Goal: Communication & Community: Answer question/provide support

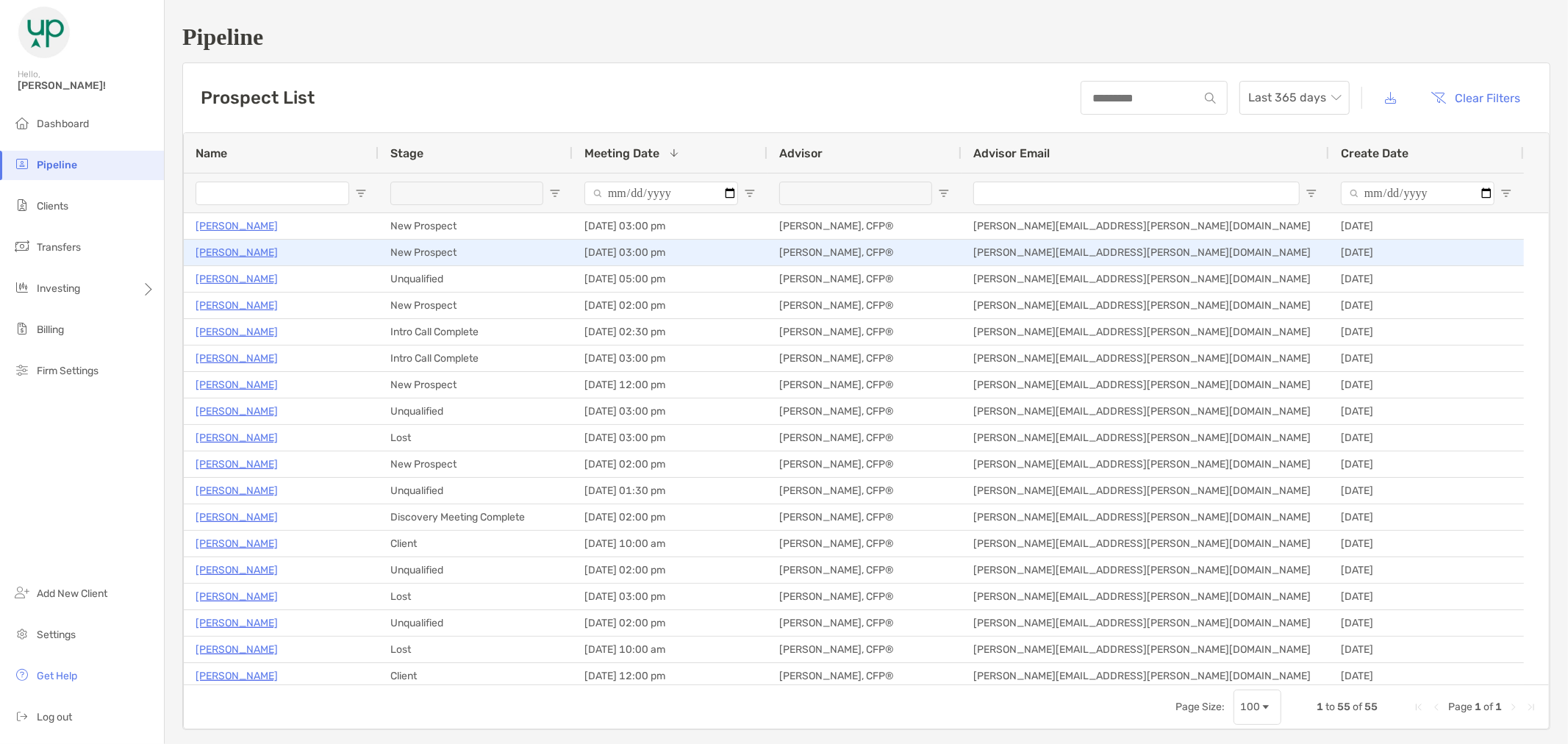
click at [251, 251] on p "[PERSON_NAME]" at bounding box center [236, 252] width 82 height 18
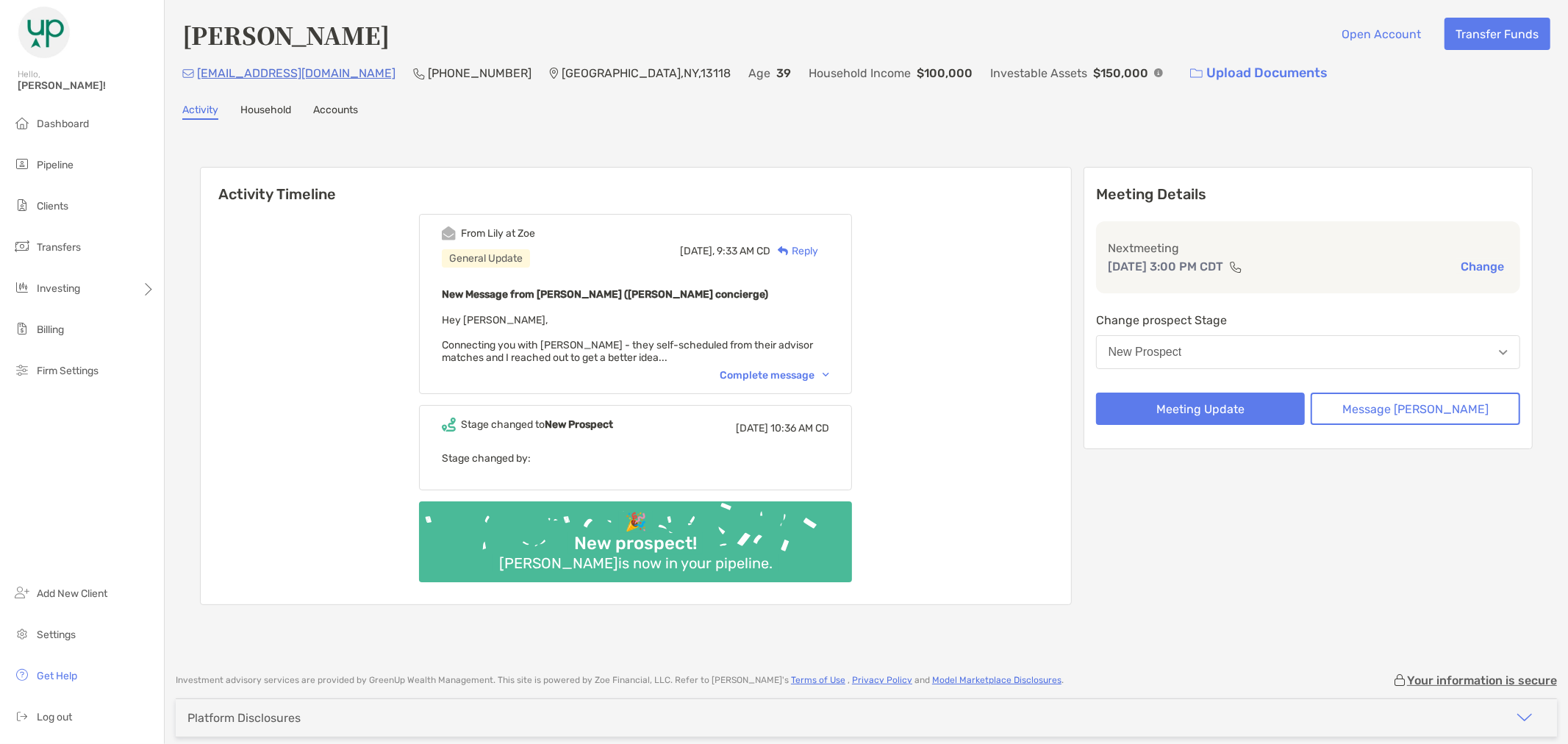
click at [1071, 137] on div "Activity Timeline From Lily at Zoe General Update Today, 9:33 AM CD Reply New M…" at bounding box center [865, 388] width 1368 height 507
click at [1267, 409] on button "Meeting Update" at bounding box center [1201, 409] width 209 height 32
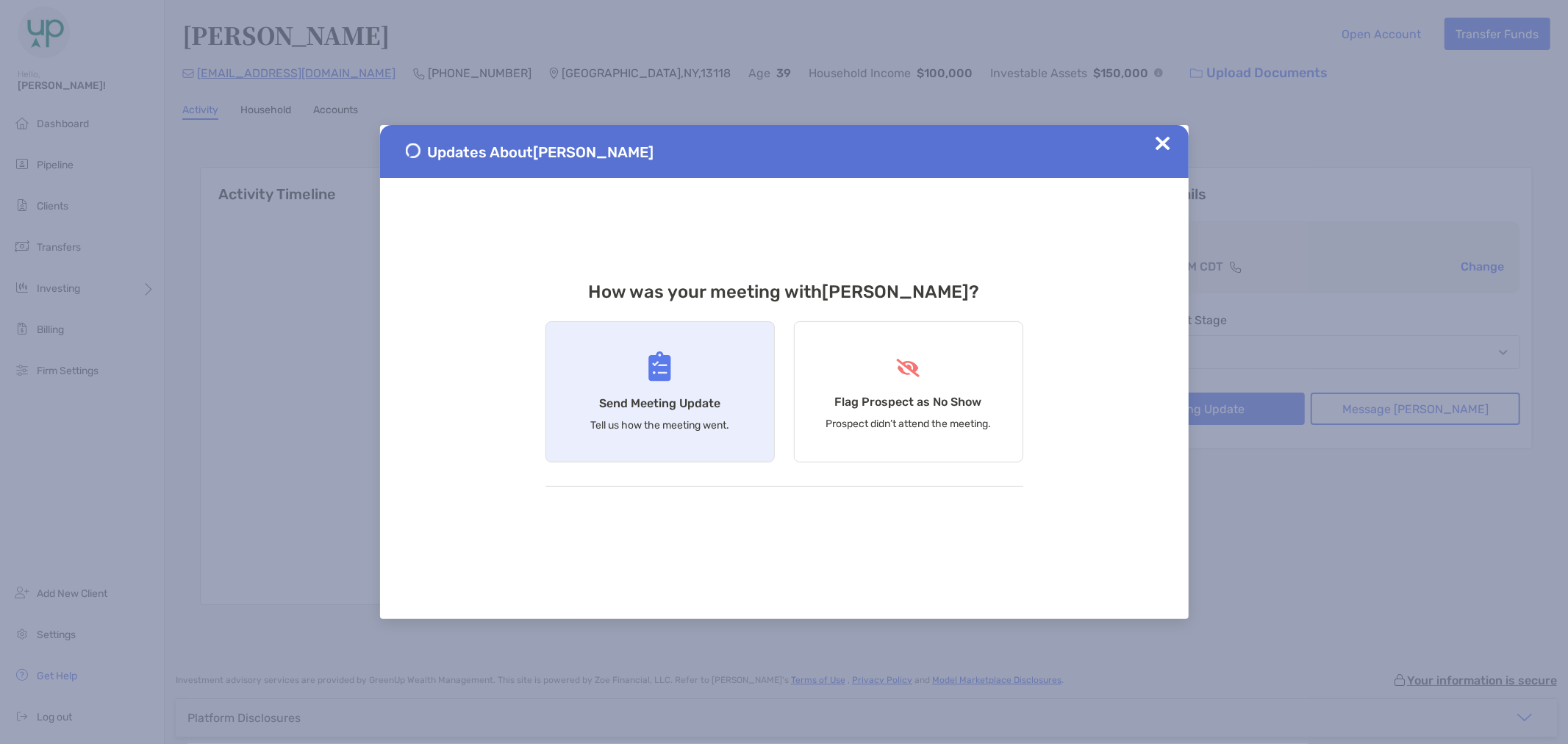
click at [674, 409] on h4 "Send Meeting Update" at bounding box center [659, 403] width 121 height 14
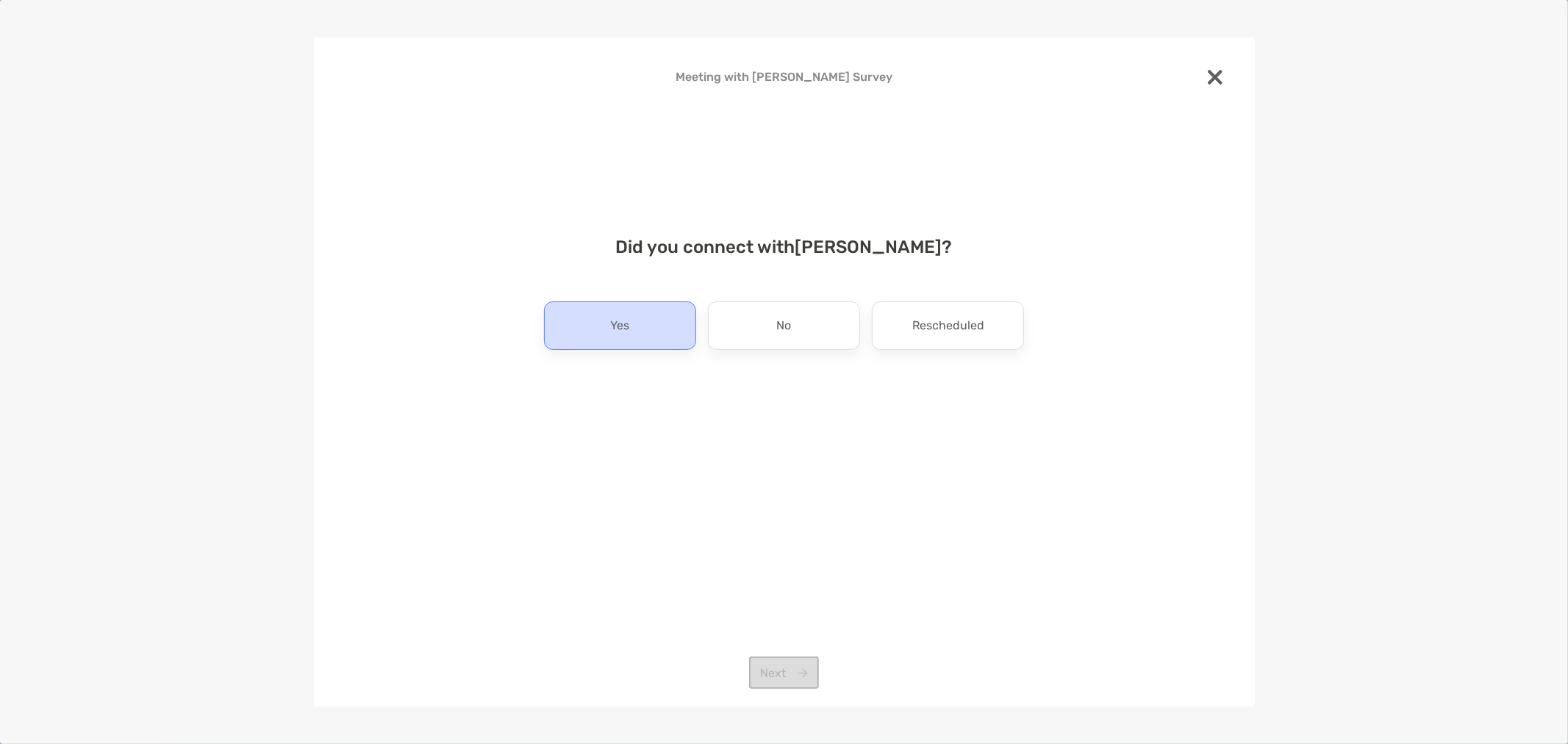
click at [636, 327] on div "Yes" at bounding box center [620, 326] width 152 height 48
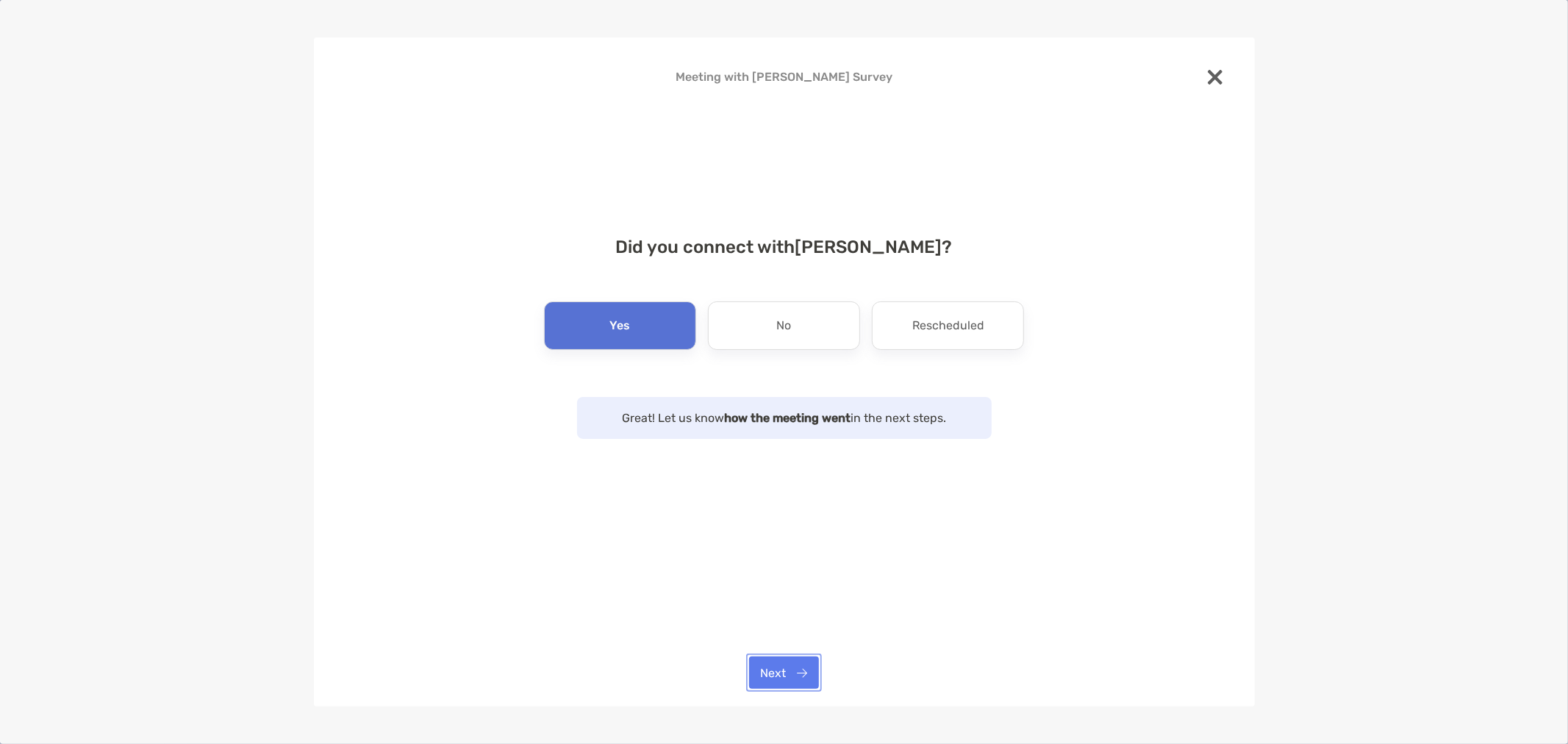
click at [802, 680] on button "Next" at bounding box center [784, 672] width 70 height 32
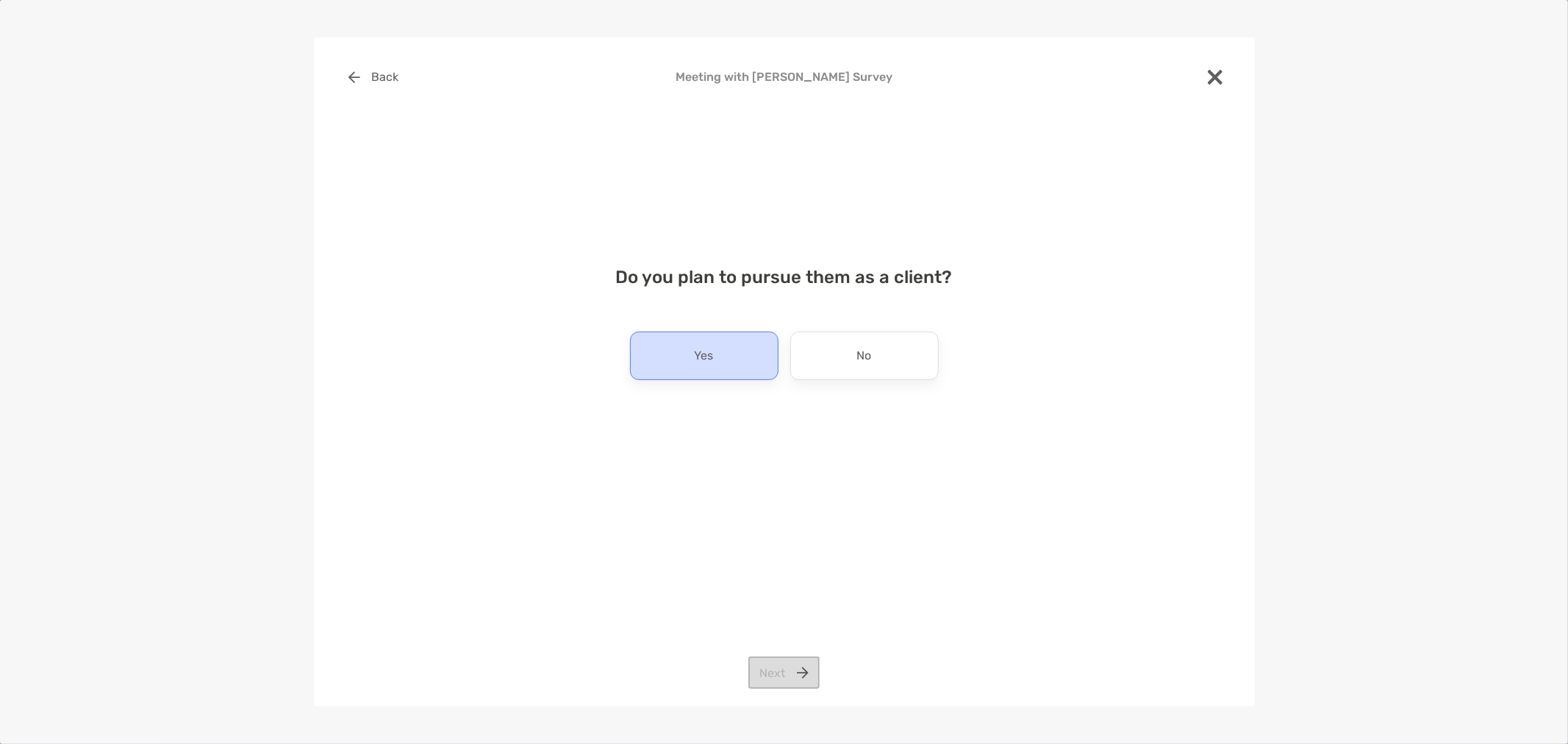
click at [730, 357] on div "Yes" at bounding box center [704, 355] width 149 height 48
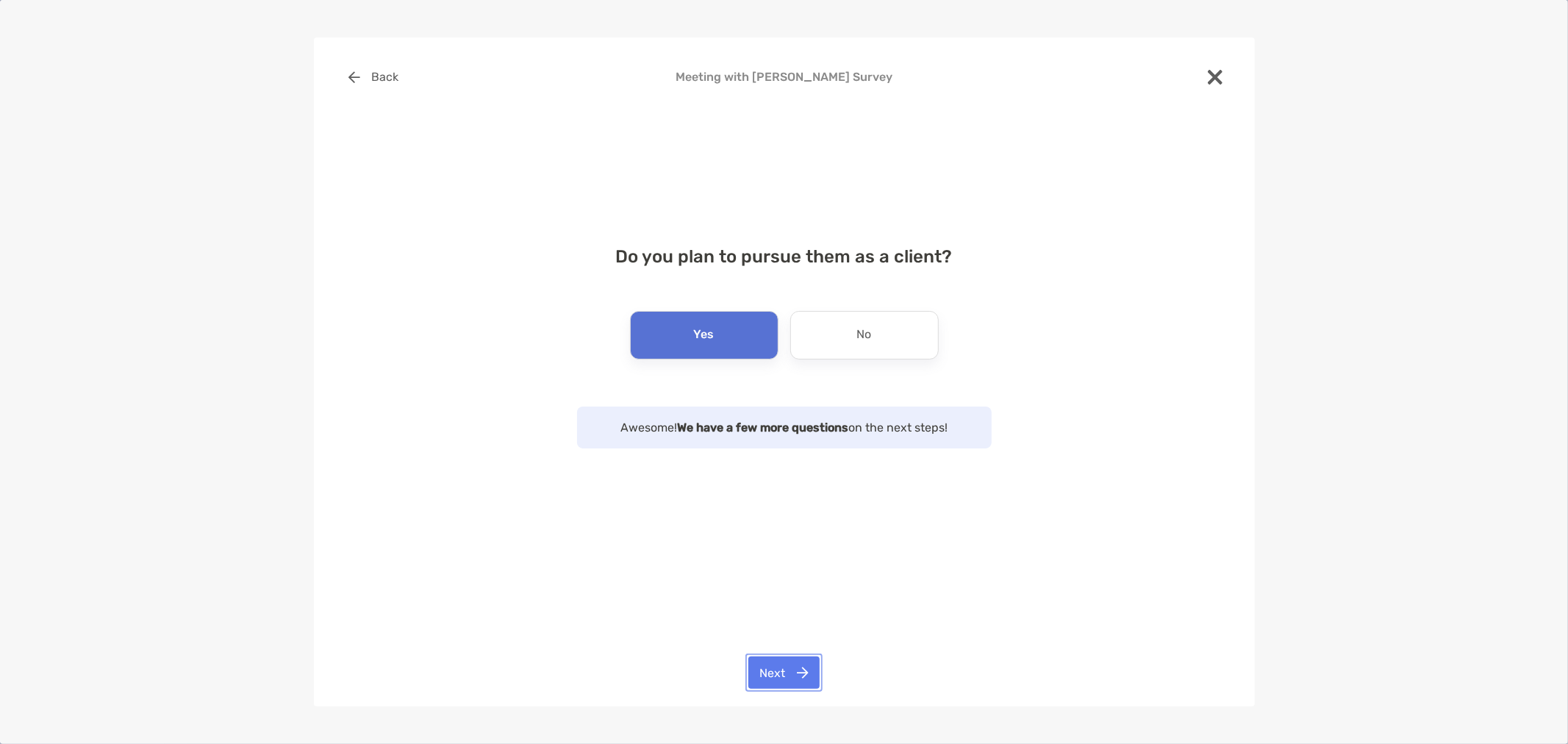
click at [791, 668] on button "Next" at bounding box center [784, 672] width 71 height 32
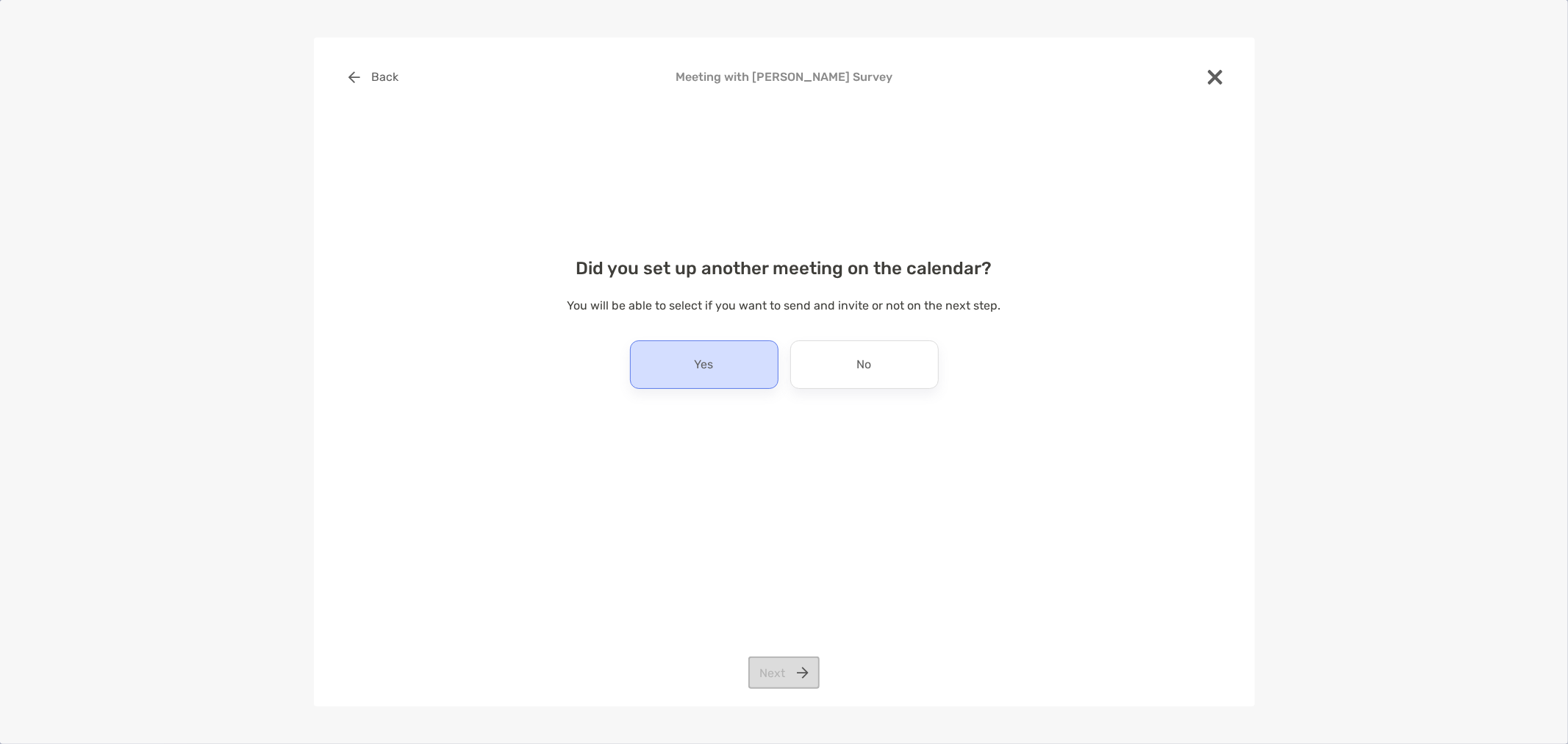
click at [726, 361] on div "Yes" at bounding box center [704, 365] width 149 height 48
click at [799, 674] on button "Next" at bounding box center [784, 672] width 71 height 32
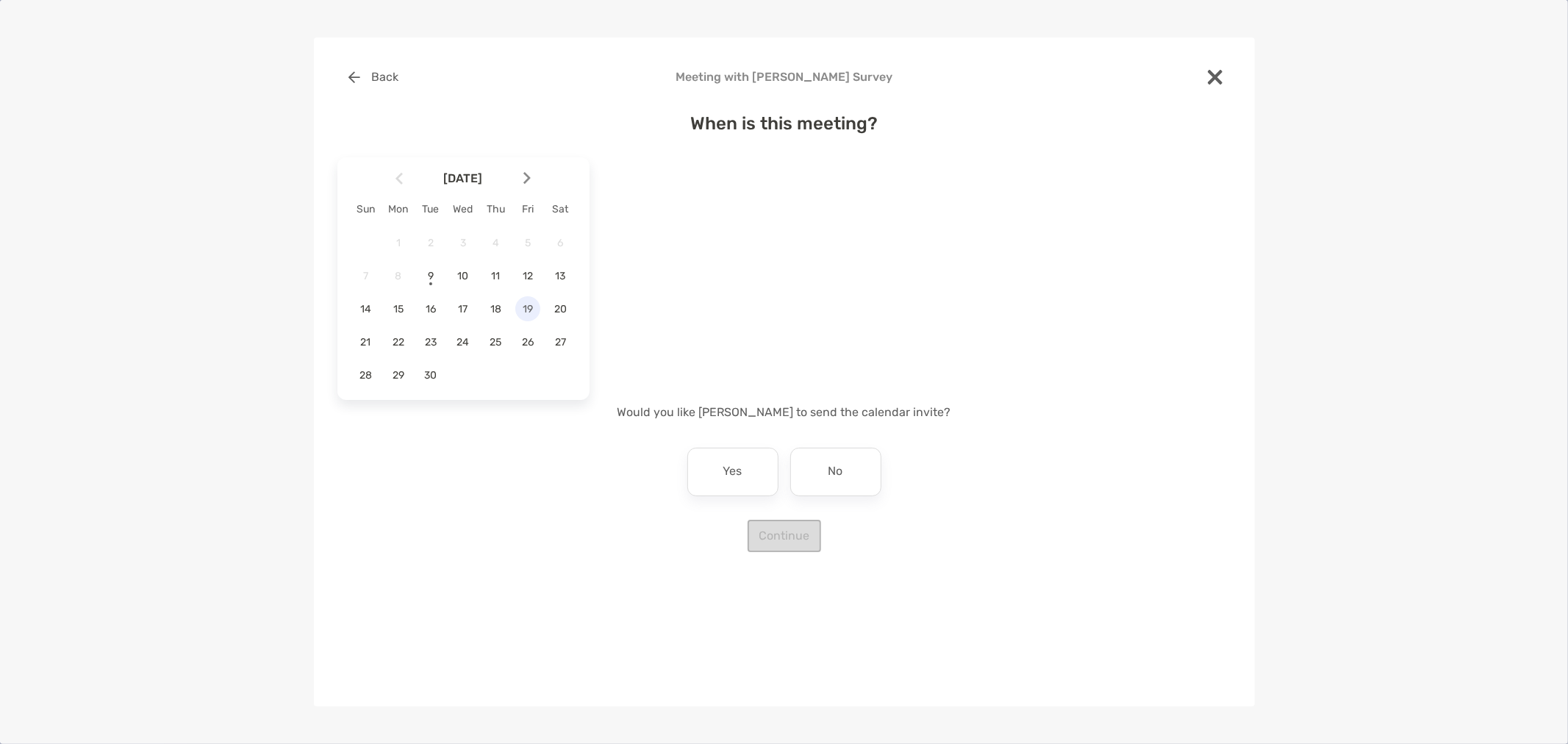
click at [521, 309] on span "19" at bounding box center [527, 309] width 25 height 12
click at [643, 297] on div "11:00 am" at bounding box center [664, 293] width 99 height 34
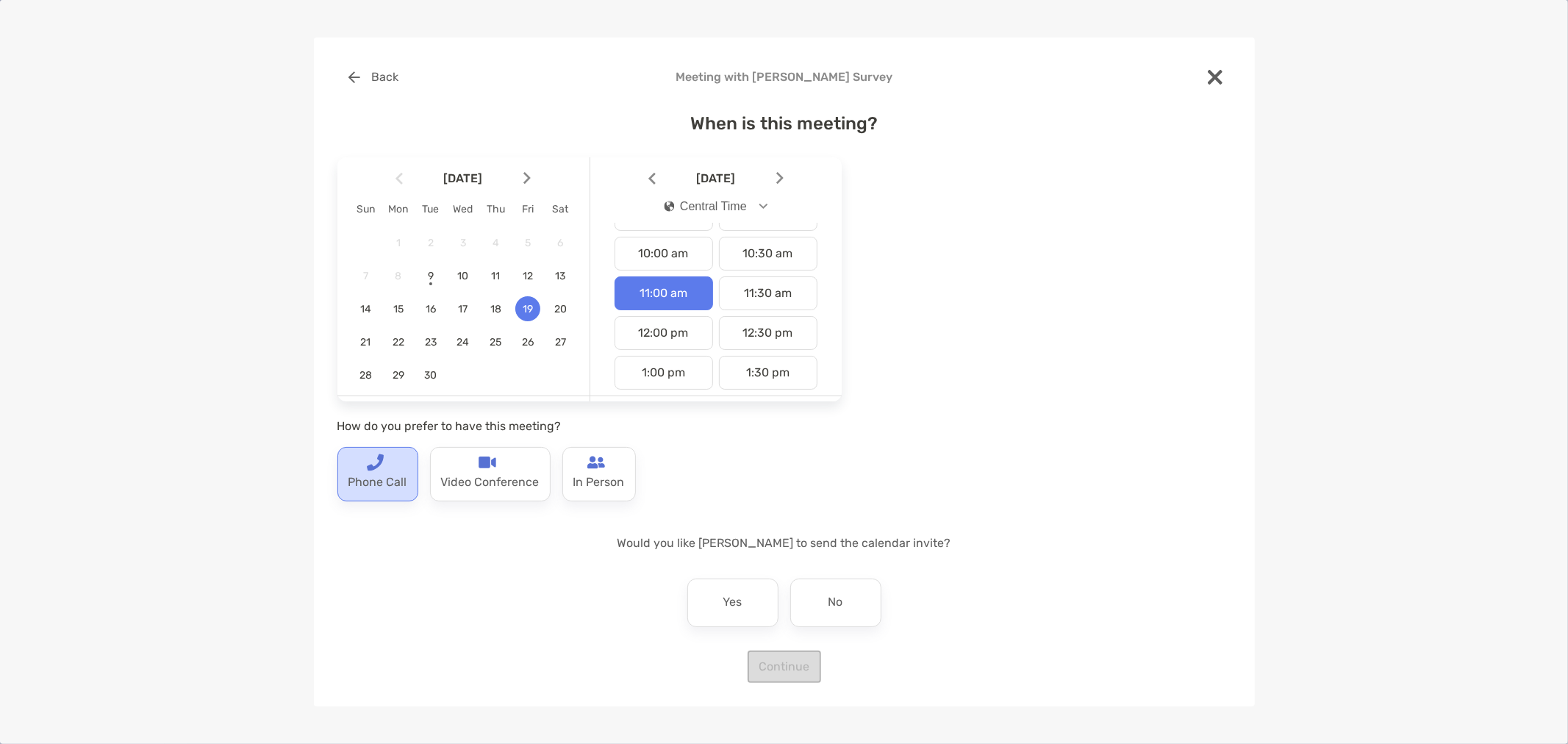
click at [375, 473] on p "Phone Call" at bounding box center [378, 482] width 59 height 23
click at [746, 600] on div "Yes" at bounding box center [733, 603] width 91 height 48
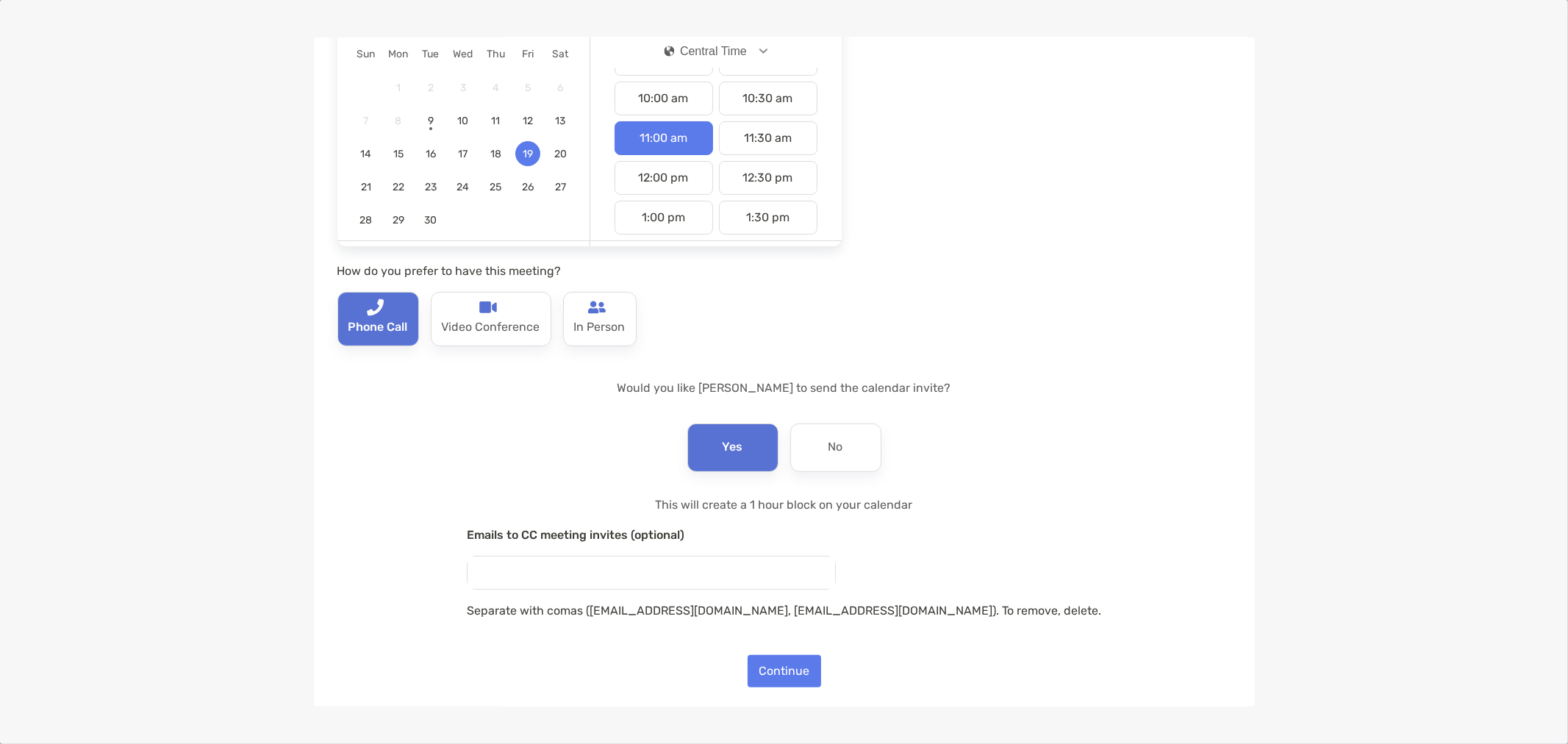
scroll to position [157, 0]
click at [794, 668] on button "Continue" at bounding box center [784, 668] width 74 height 32
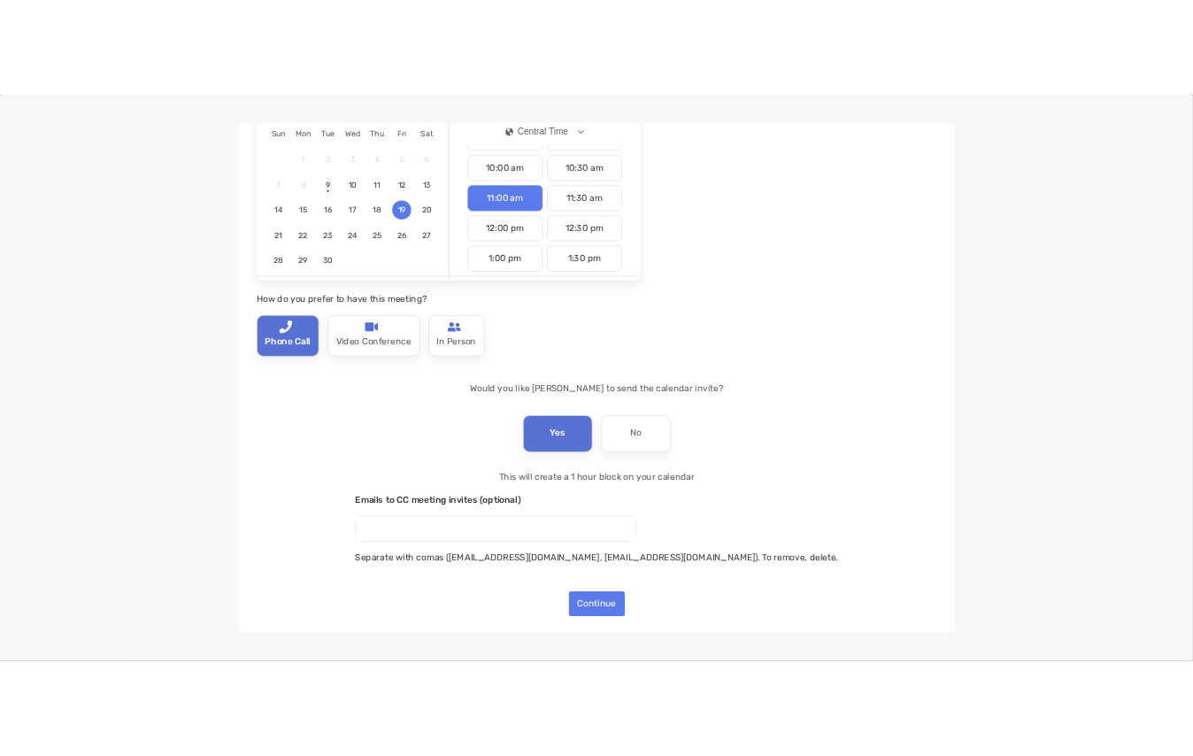
scroll to position [0, 0]
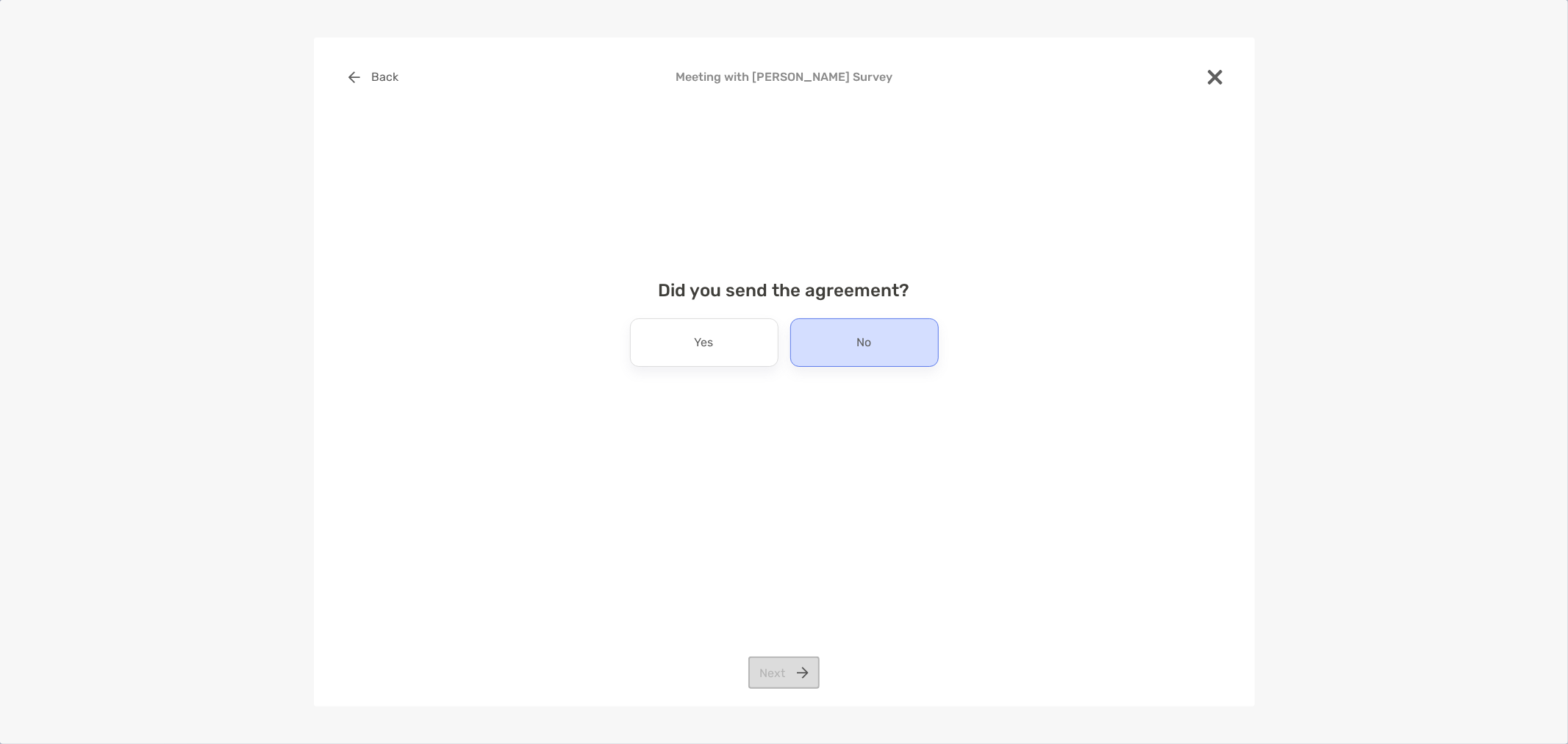
click at [851, 345] on div "No" at bounding box center [864, 342] width 149 height 48
click at [772, 660] on button "Next" at bounding box center [784, 672] width 71 height 32
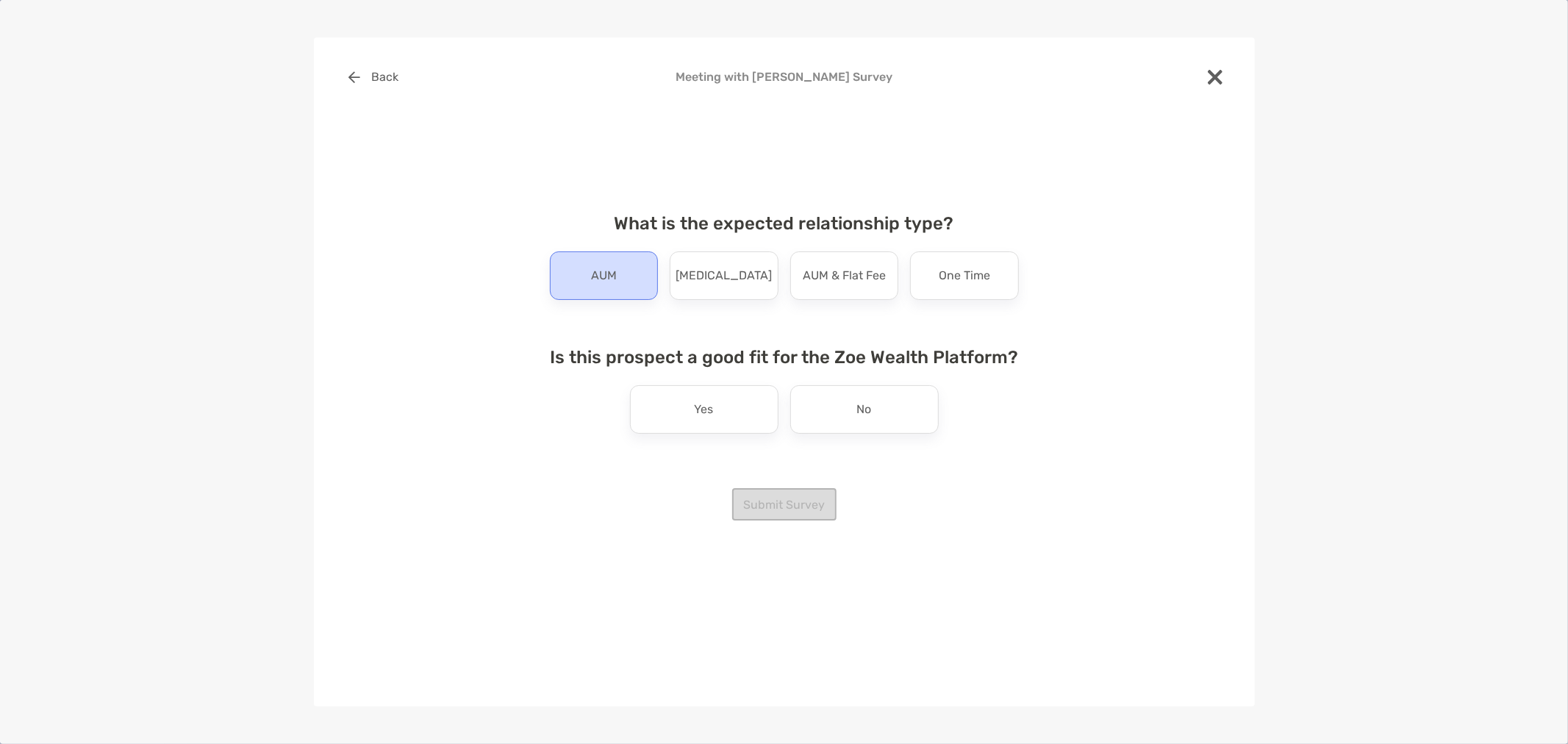
click at [604, 268] on p "AUM" at bounding box center [604, 276] width 26 height 23
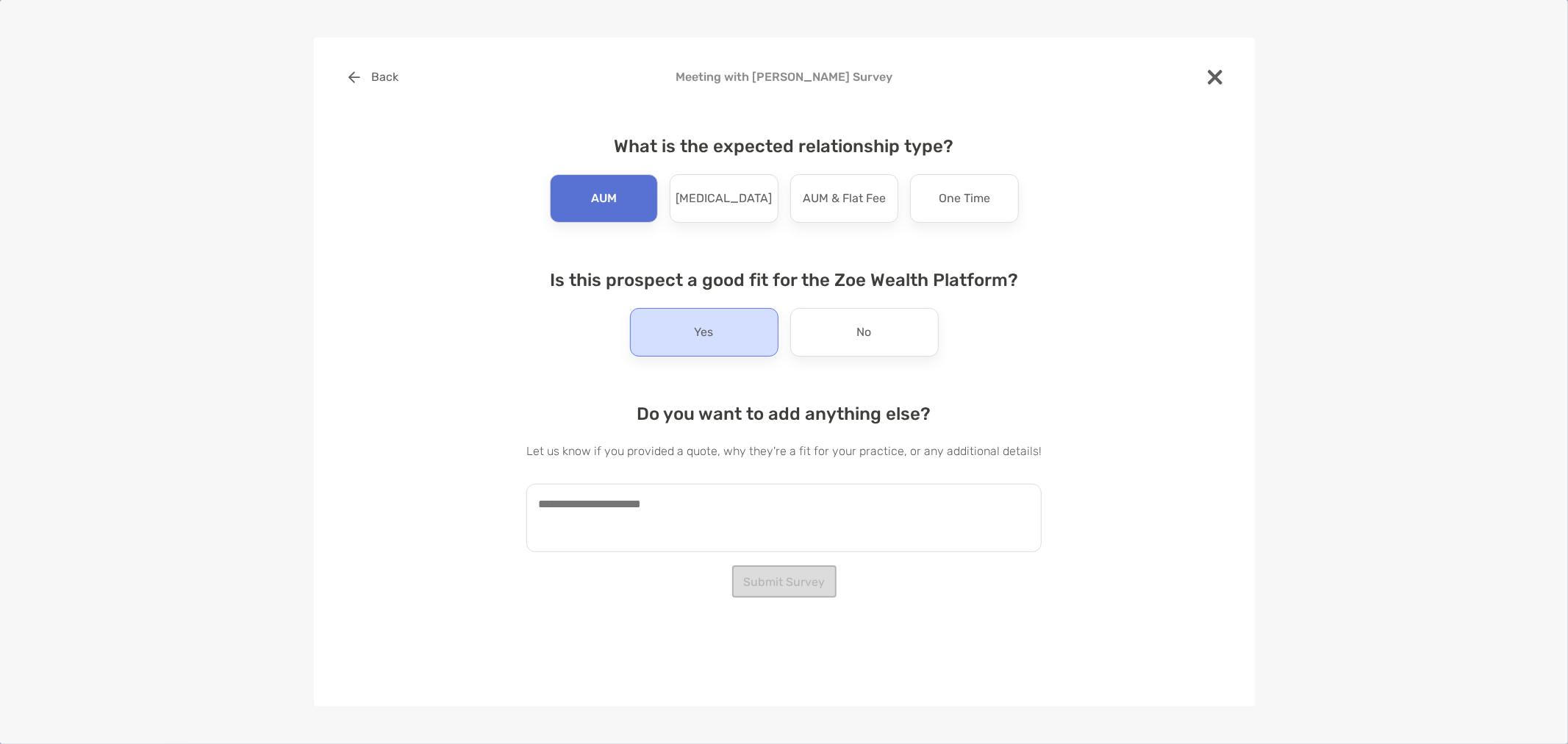
click at [750, 335] on div "Yes" at bounding box center [704, 332] width 149 height 48
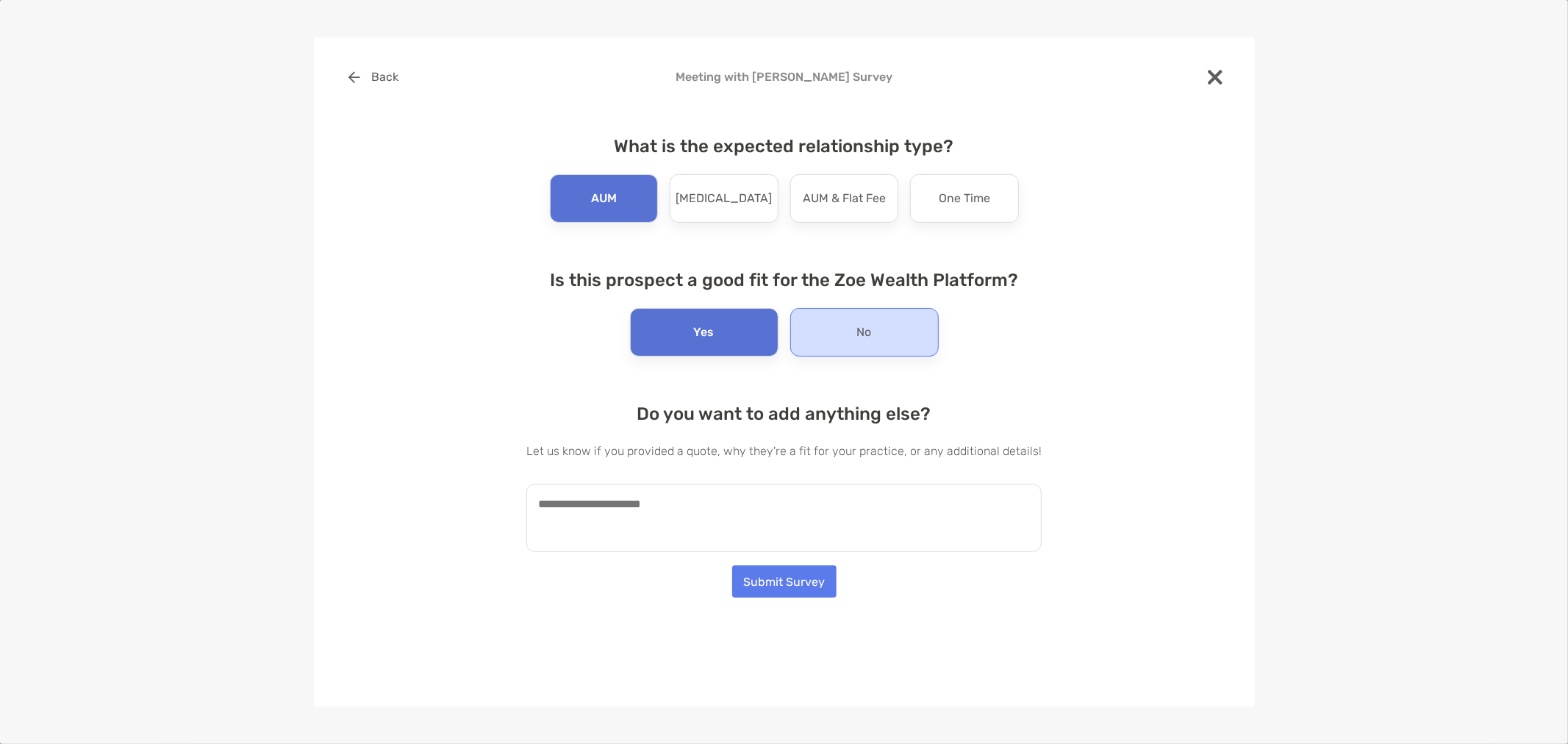
click at [840, 332] on div "No" at bounding box center [864, 332] width 149 height 48
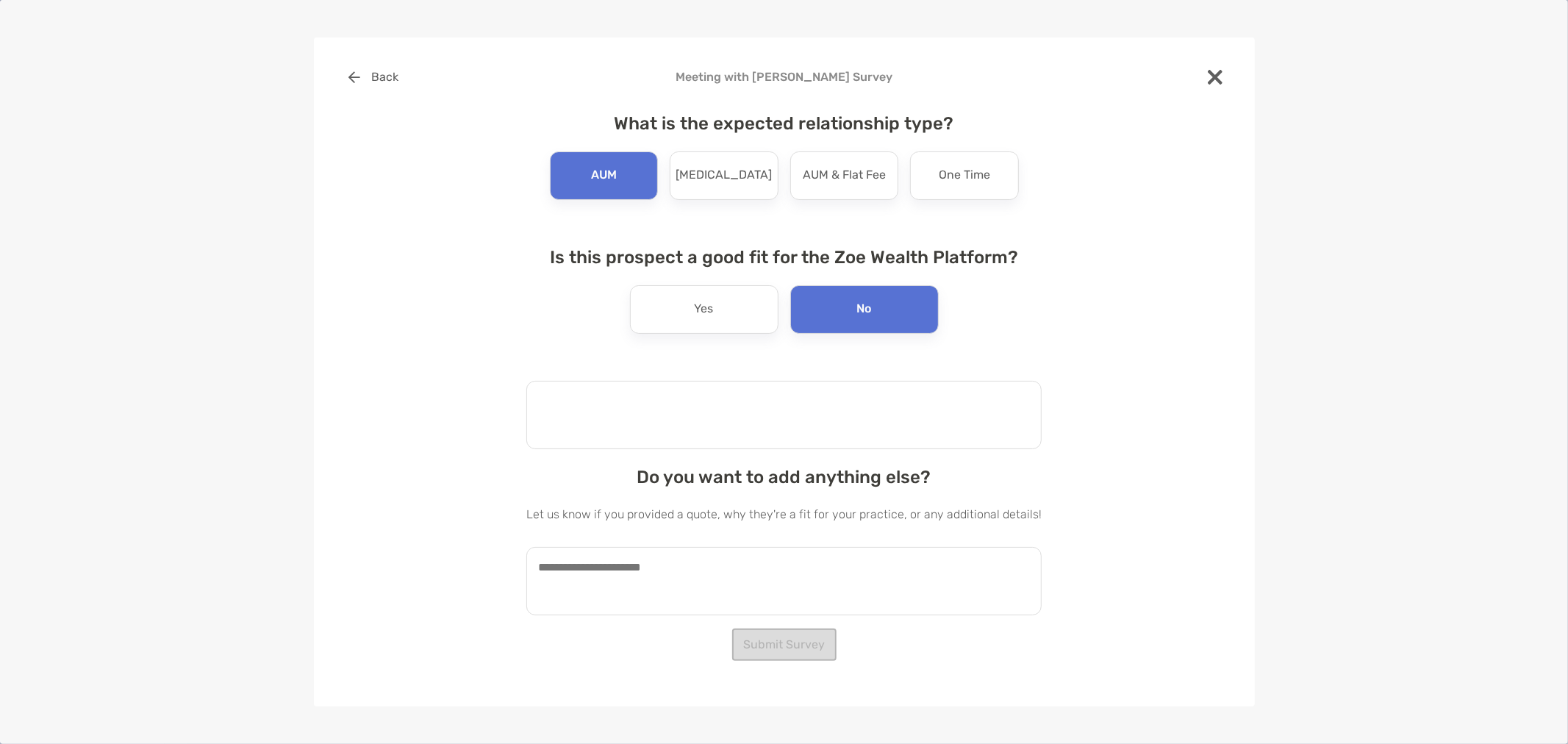
click at [728, 406] on textarea at bounding box center [784, 414] width 515 height 68
type textarea "*"
click at [659, 311] on div "Yes" at bounding box center [704, 309] width 149 height 48
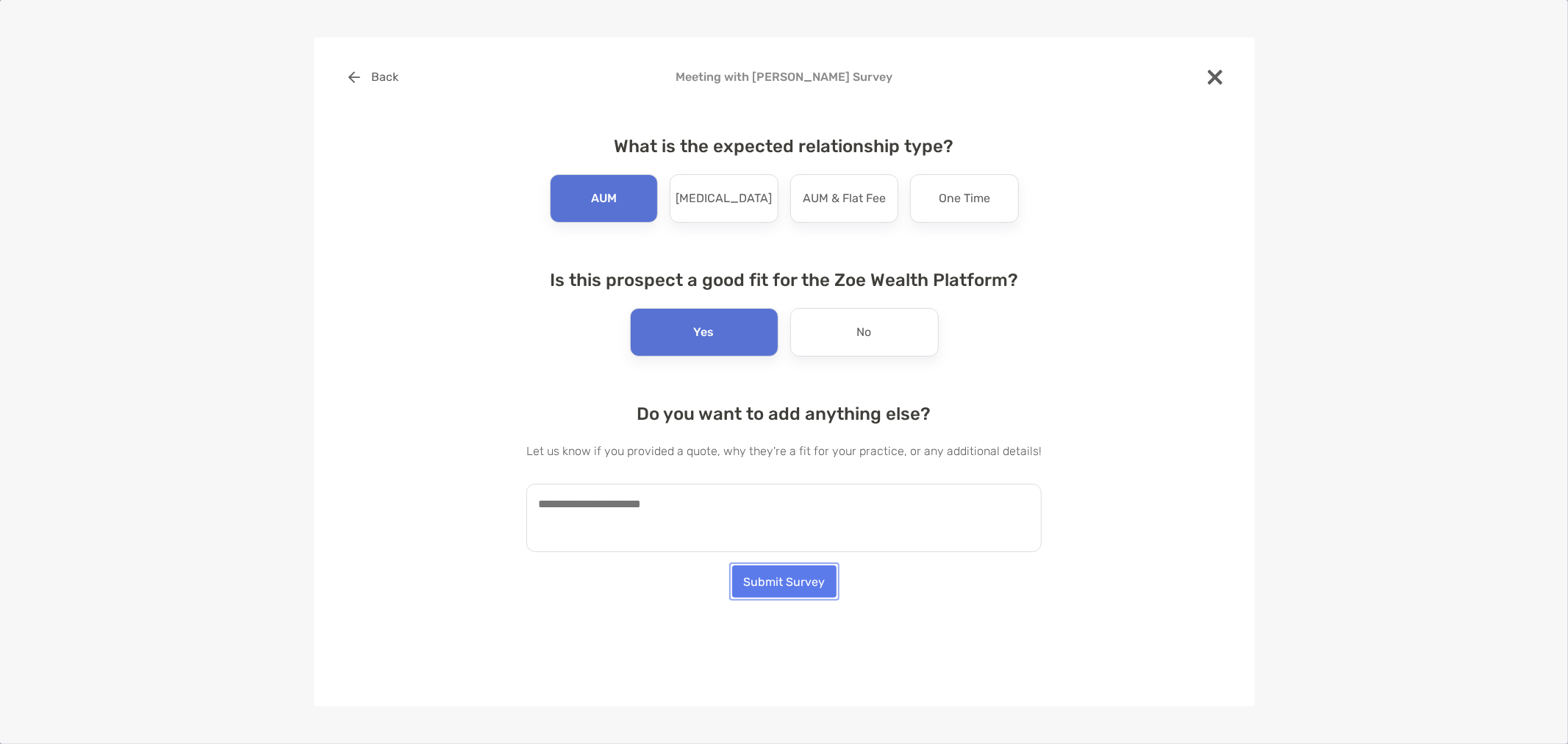
click at [787, 585] on button "Submit Survey" at bounding box center [785, 581] width 105 height 32
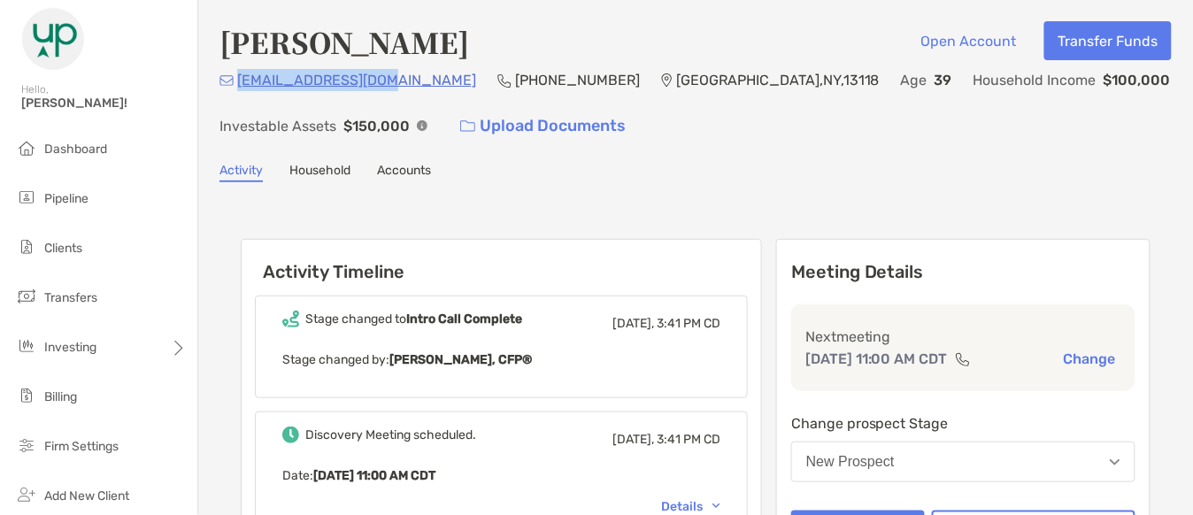
drag, startPoint x: 386, startPoint y: 77, endPoint x: 235, endPoint y: 83, distance: 150.6
click at [235, 83] on div "cdrader61@gmail.com (607) 379-8120 Moravia , NY , 13118 Age 39 Household Income…" at bounding box center [695, 107] width 952 height 76
copy p "cdrader61@gmail.com"
click at [650, 21] on div "Casey Drader Open Account Transfer Funds" at bounding box center [695, 41] width 952 height 41
click at [389, 103] on div "cdrader61@gmail.com (607) 379-8120 Moravia , NY , 13118 Age 39 Household Income…" at bounding box center [695, 107] width 952 height 76
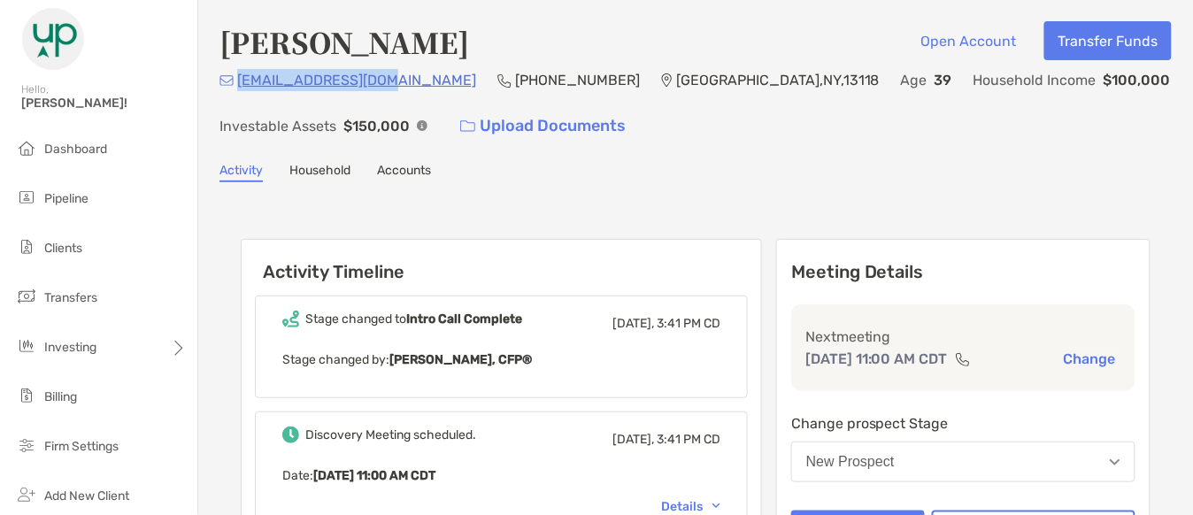
drag, startPoint x: 386, startPoint y: 82, endPoint x: 236, endPoint y: 86, distance: 149.6
click at [236, 86] on div "cdrader61@gmail.com (607) 379-8120 Moravia , NY , 13118 Age 39 Household Income…" at bounding box center [695, 107] width 952 height 76
copy p "cdrader61@gmail.com"
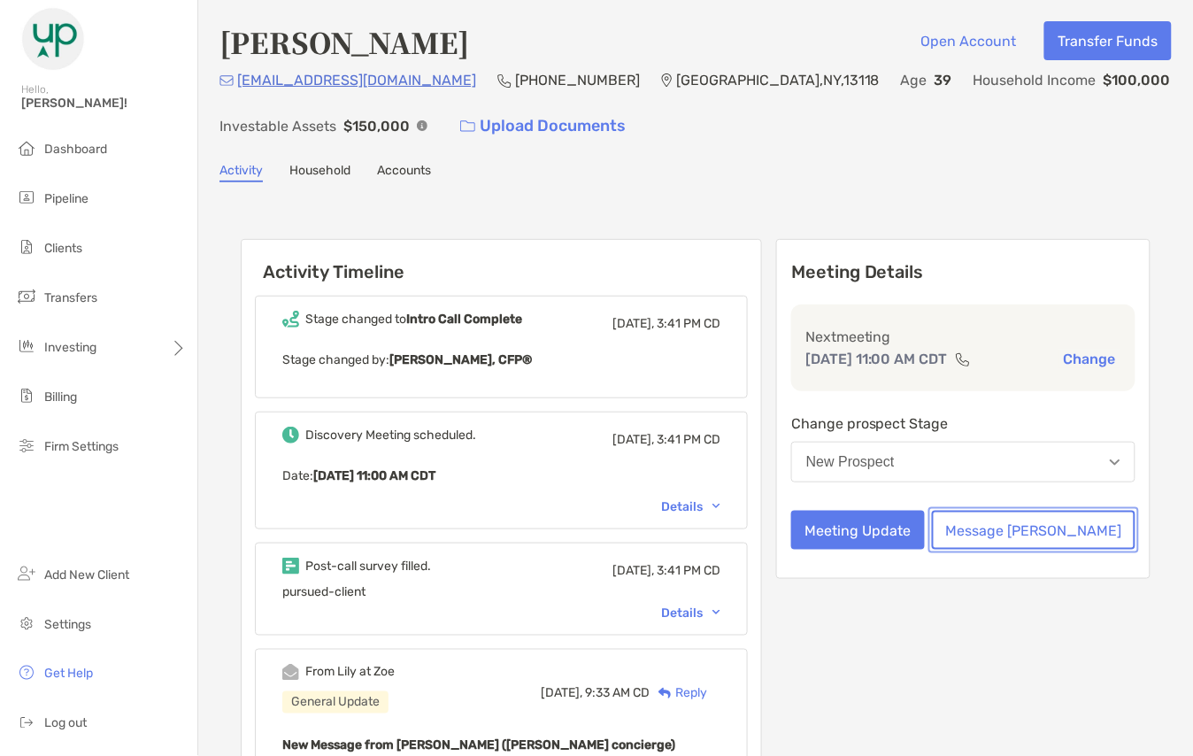
click at [1059, 528] on button "Message Zoe" at bounding box center [1034, 530] width 204 height 39
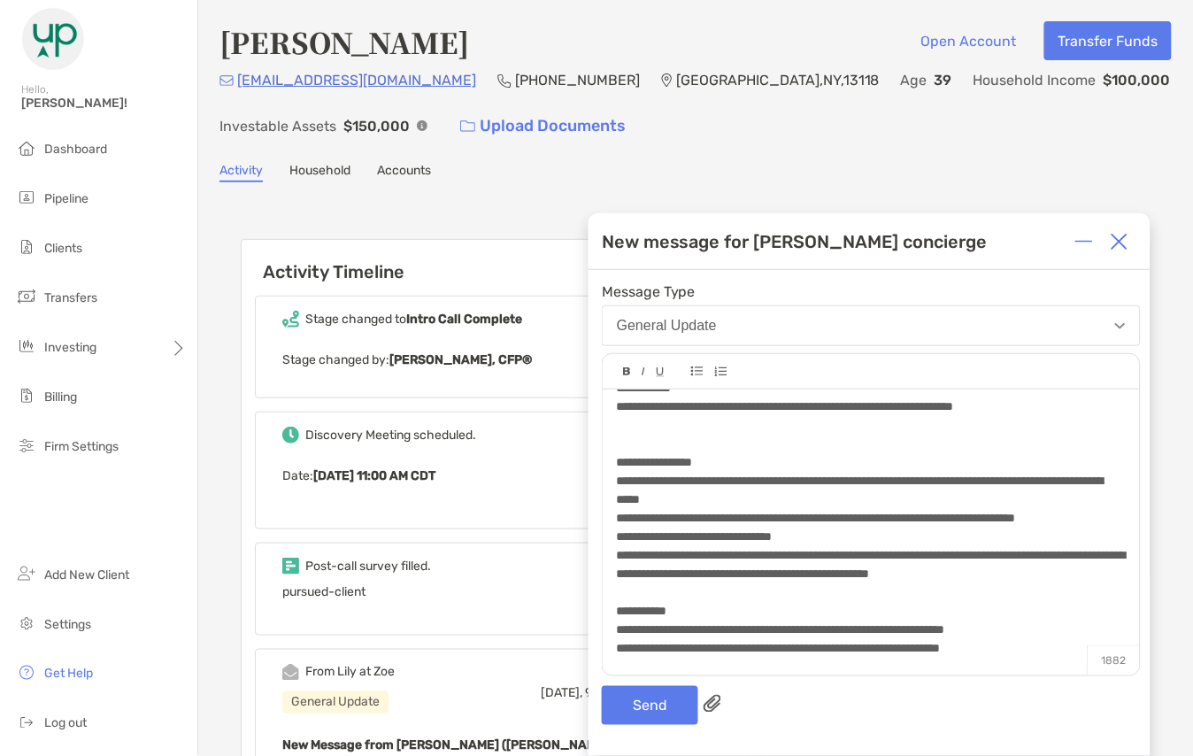
scroll to position [712, 0]
click at [656, 699] on button "Send" at bounding box center [650, 705] width 96 height 39
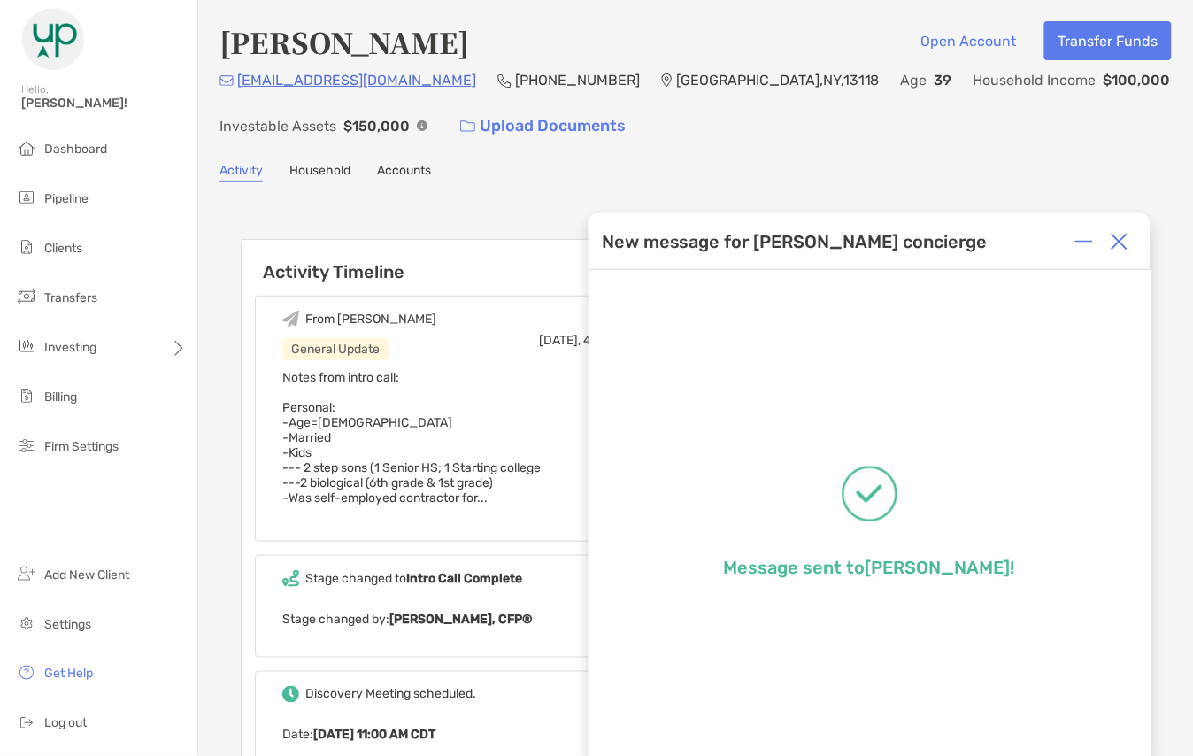
click at [1128, 250] on img at bounding box center [1120, 242] width 18 height 18
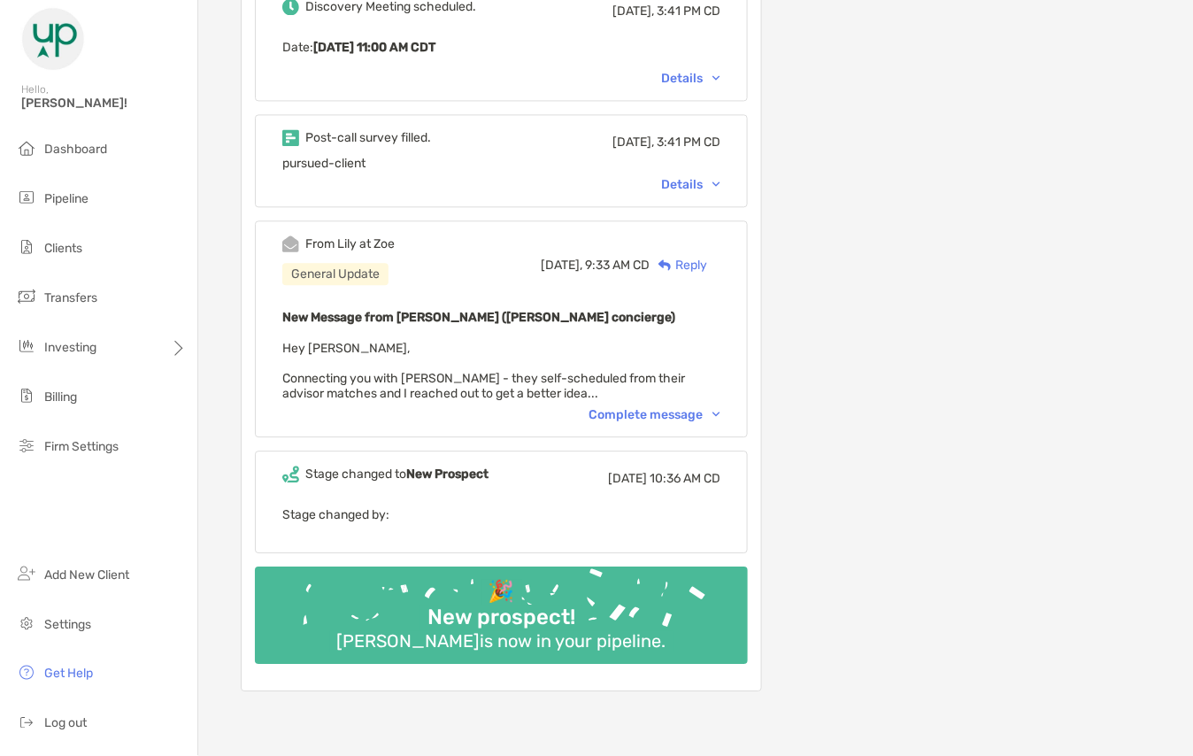
scroll to position [0, 0]
